Goal: Information Seeking & Learning: Learn about a topic

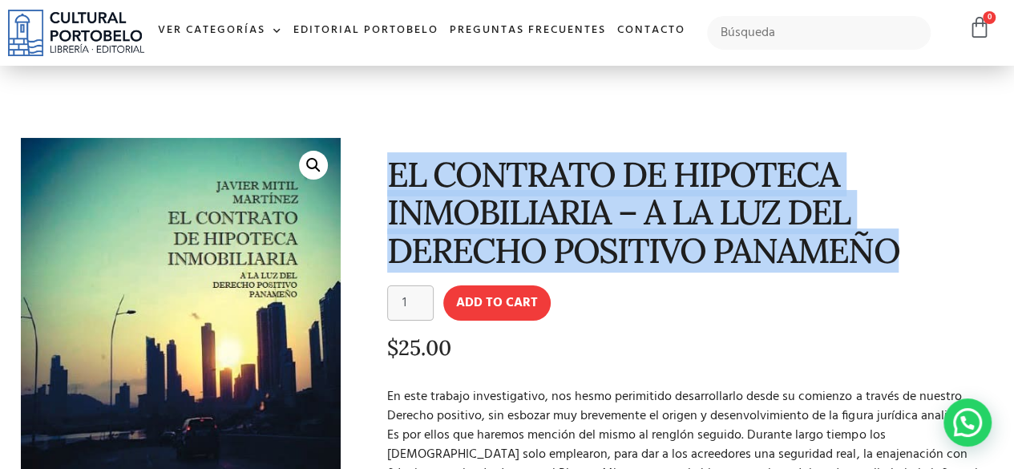
drag, startPoint x: 0, startPoint y: 0, endPoint x: 896, endPoint y: 256, distance: 931.5
click at [896, 256] on h1 "EL CONTRATO DE HIPOTECA INMOBILIARIA – A LA LUZ DEL DERECHO POSITIVO PANAMEÑO" at bounding box center [687, 212] width 601 height 114
copy h1 "EL CONTRATO DE HIPOTECA INMOBILIARIA – A LA LUZ DEL DERECHO POSITIVO PANAMEÑO"
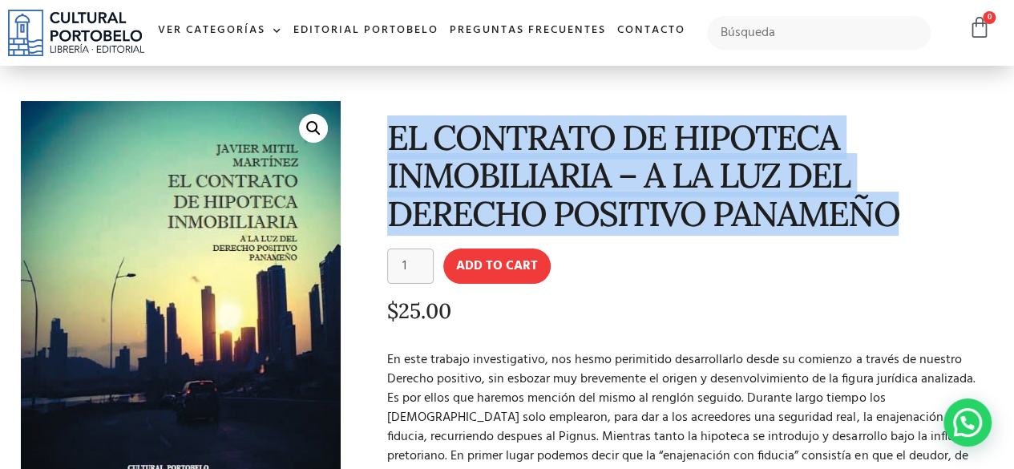
scroll to position [32, 0]
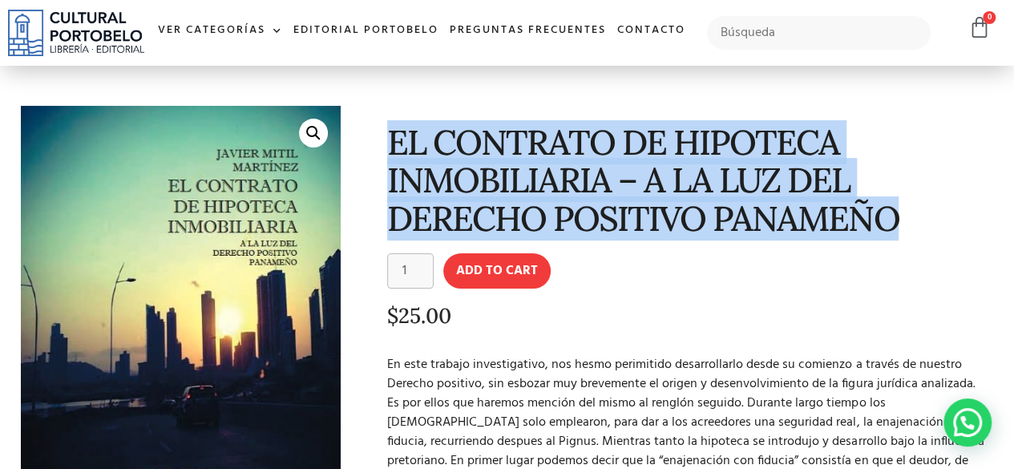
copy h1 "EL CONTRATO DE HIPOTECA INMOBILIARIA – A LA LUZ DEL DERECHO POSITIVO PANAMEÑO"
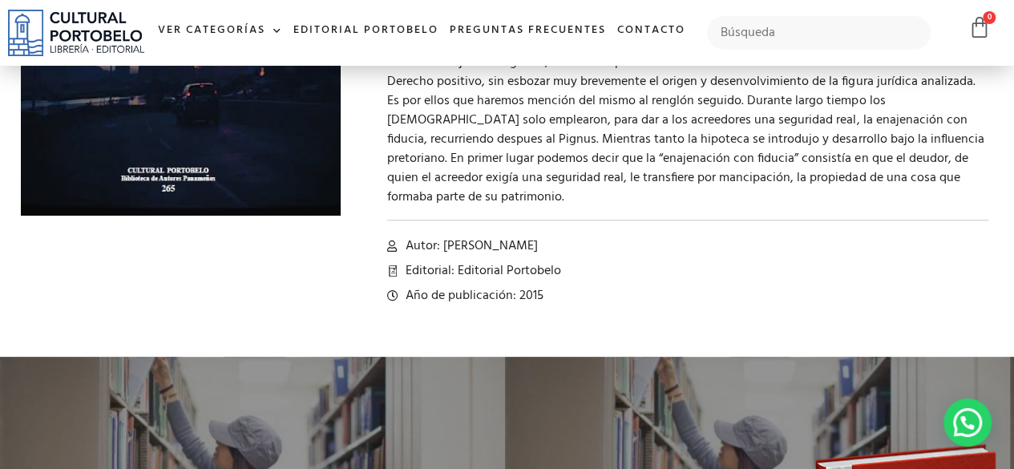
scroll to position [353, 0]
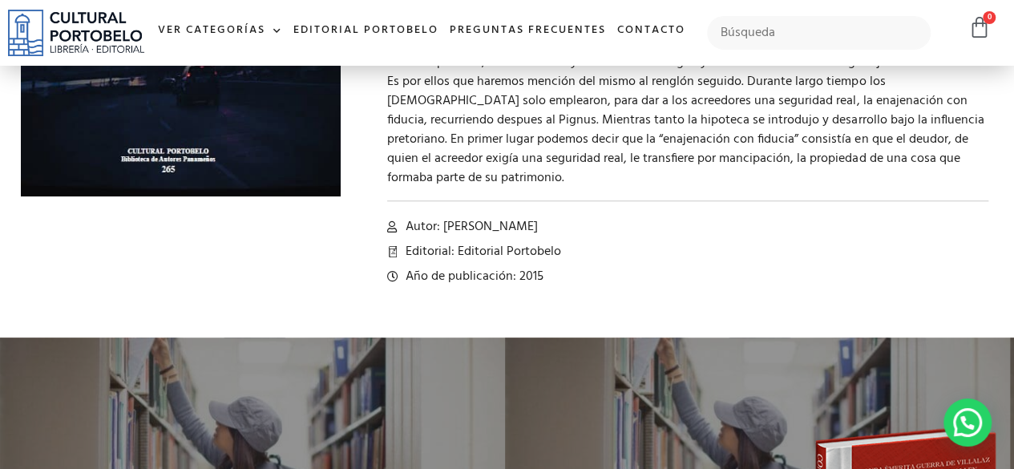
drag, startPoint x: 446, startPoint y: 207, endPoint x: 557, endPoint y: 207, distance: 110.6
click at [557, 217] on li "Autor: [PERSON_NAME]" at bounding box center [687, 226] width 601 height 19
click at [484, 219] on div "EL CONTRATO DE HIPOTECA INMOBILIARIA – A LA LUZ DEL DERECHO POSITIVO PANAMEÑO E…" at bounding box center [675, 37] width 652 height 522
drag, startPoint x: 444, startPoint y: 206, endPoint x: 595, endPoint y: 208, distance: 150.6
click at [595, 217] on li "Autor: [PERSON_NAME]" at bounding box center [687, 226] width 601 height 19
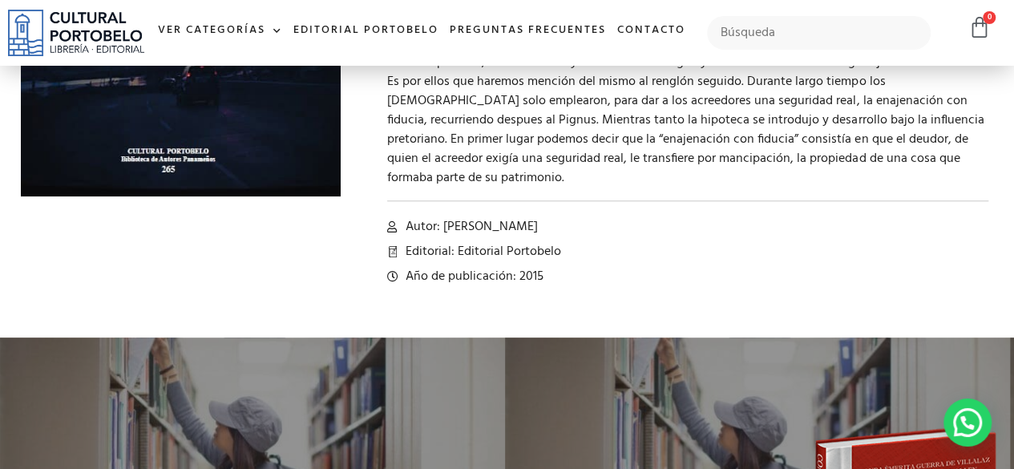
copy span "[PERSON_NAME]"
drag, startPoint x: 455, startPoint y: 230, endPoint x: 583, endPoint y: 222, distance: 128.4
click at [583, 242] on li "Editorial: Editorial Portobelo" at bounding box center [687, 251] width 601 height 19
copy span "Editorial Portobelo"
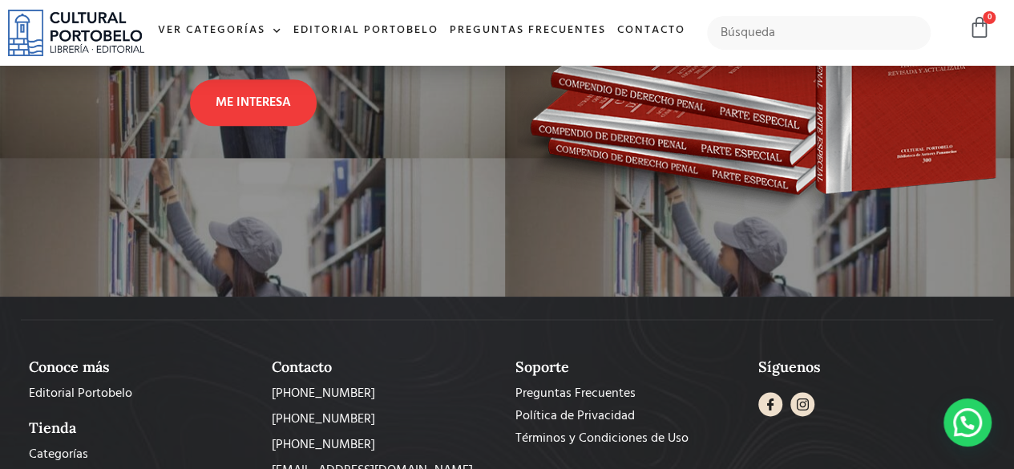
scroll to position [0, 0]
